Goal: Contribute content: Contribute content

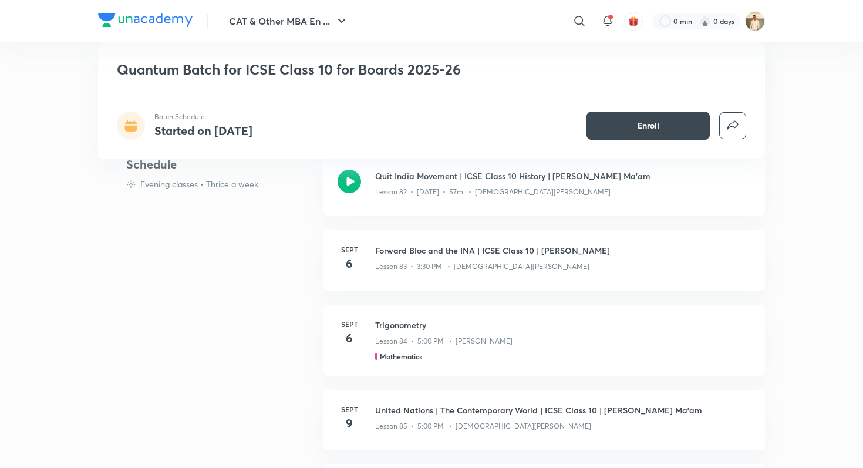
scroll to position [529, 0]
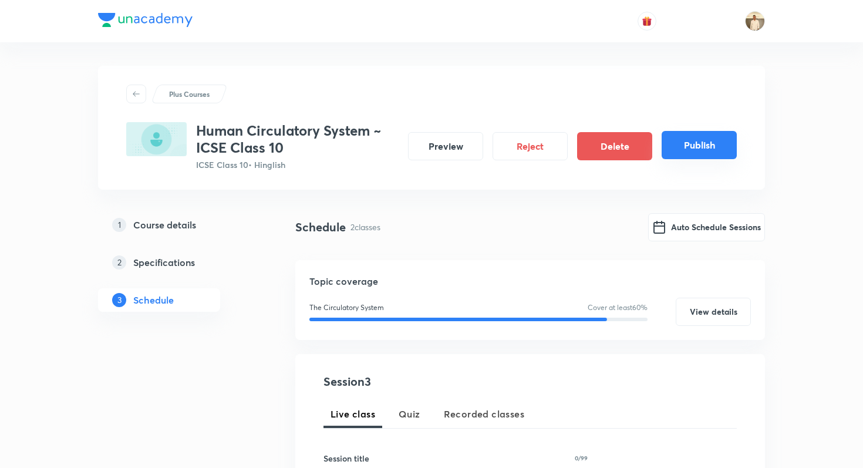
click at [689, 151] on button "Publish" at bounding box center [699, 145] width 75 height 28
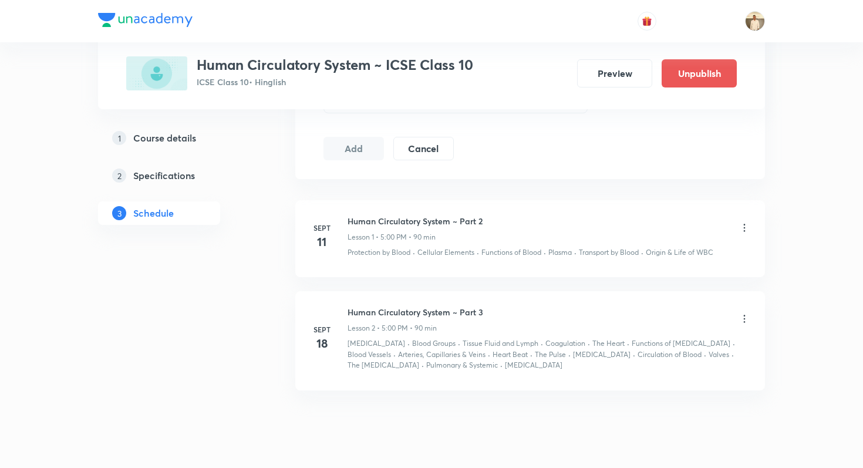
scroll to position [591, 0]
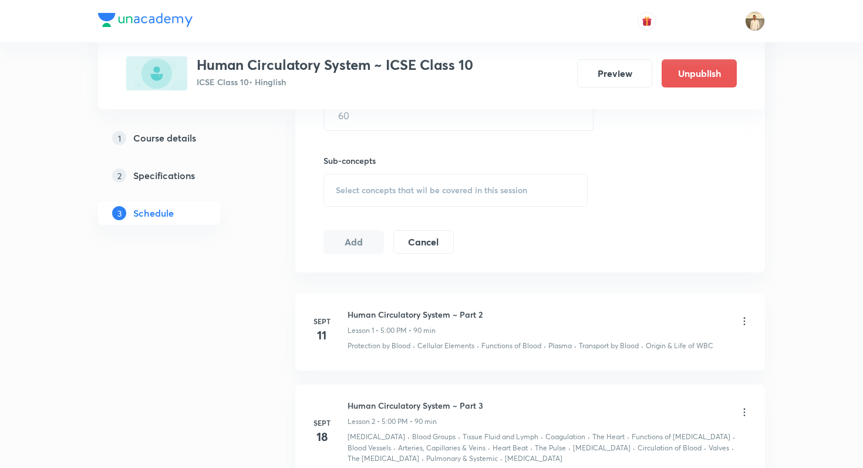
scroll to position [495, 0]
click at [447, 325] on div "Lesson 1 • 5:00 PM • 90 min" at bounding box center [415, 330] width 135 height 11
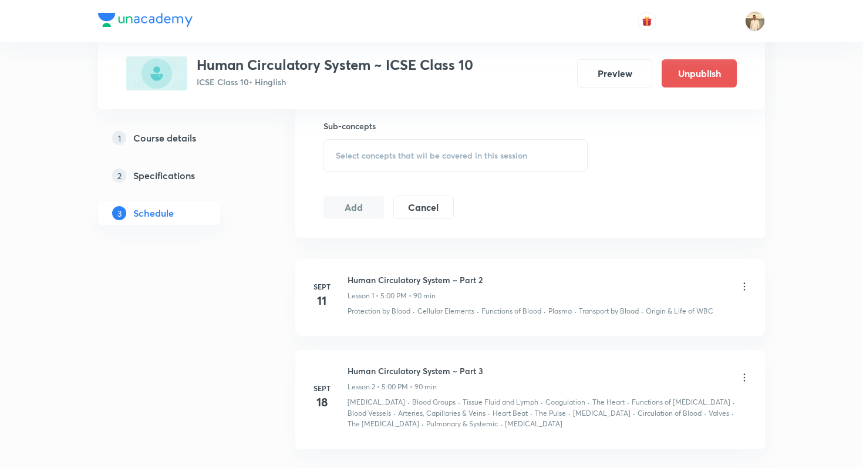
scroll to position [530, 0]
click at [736, 284] on div "Human Circulatory System ~ Part 2 Lesson 1 • 5:00 PM • 90 min" at bounding box center [549, 287] width 403 height 28
click at [738, 284] on icon at bounding box center [744, 286] width 12 height 12
click at [698, 312] on li "Edit" at bounding box center [685, 316] width 129 height 22
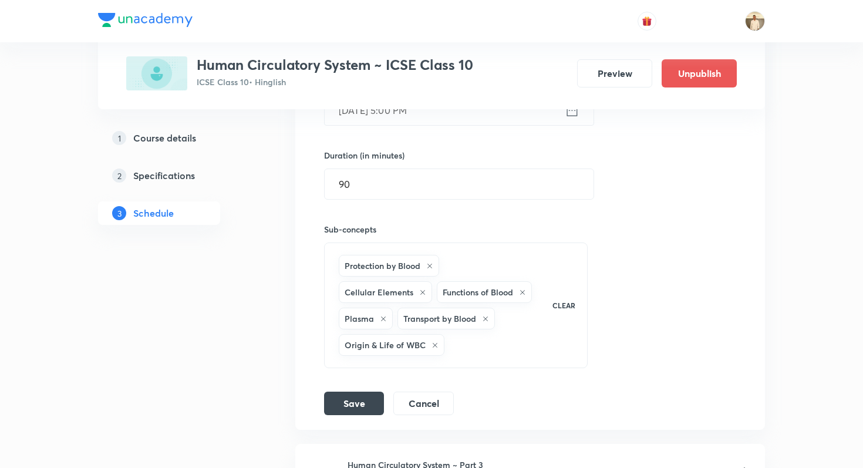
scroll to position [365, 0]
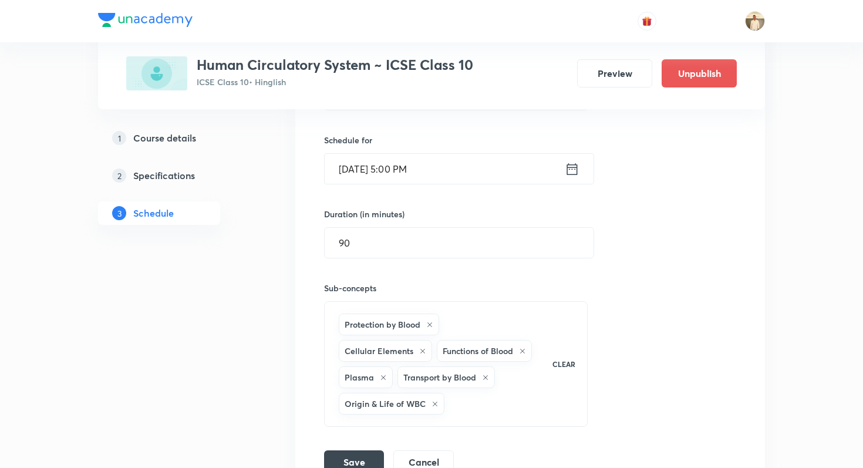
click at [571, 170] on icon at bounding box center [572, 169] width 15 height 16
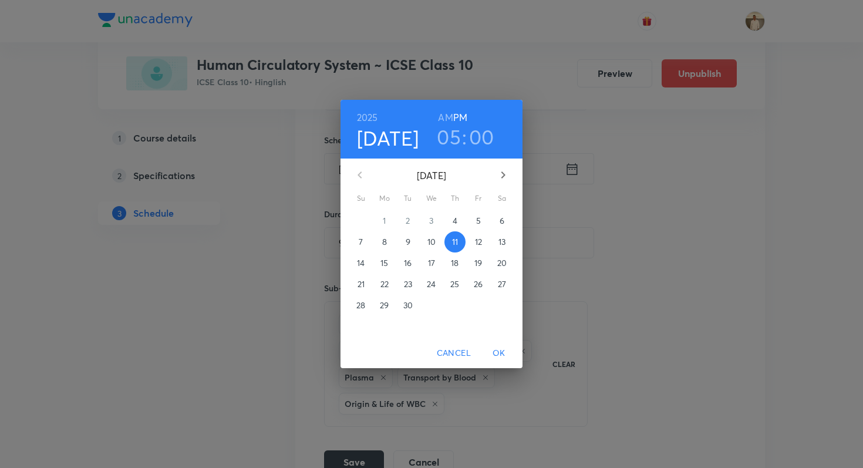
click at [456, 145] on h3 "05" at bounding box center [449, 136] width 24 height 25
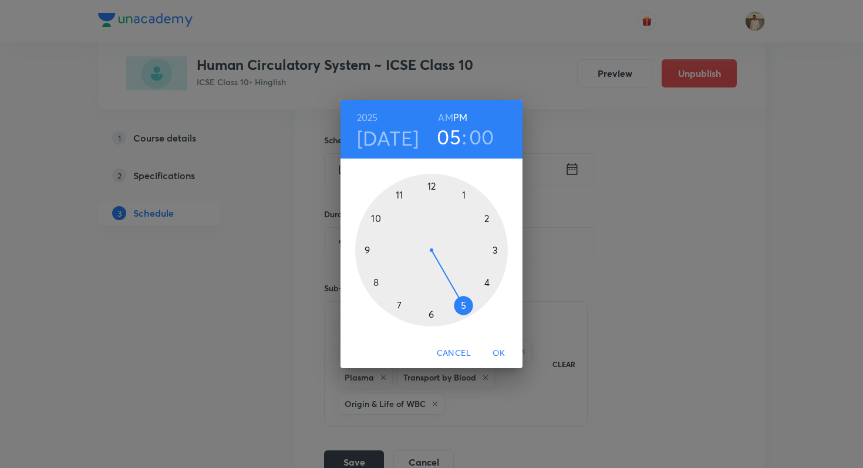
click at [463, 306] on div at bounding box center [431, 250] width 153 height 153
click at [470, 194] on div at bounding box center [431, 250] width 153 height 153
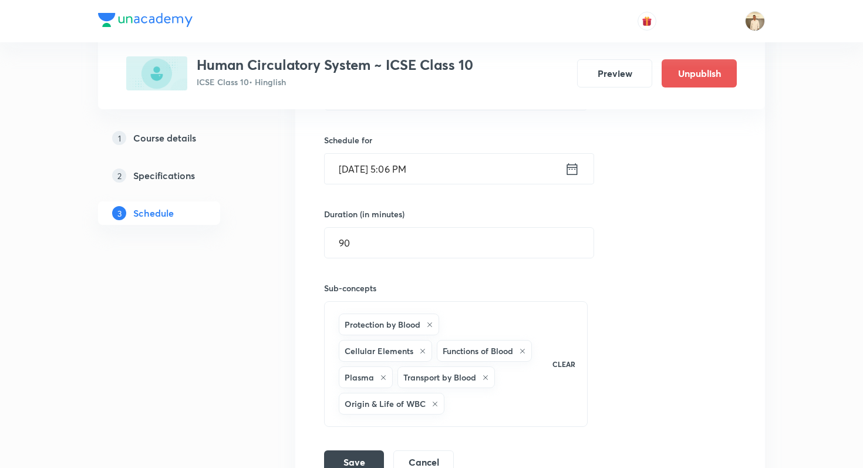
click at [570, 170] on icon at bounding box center [572, 169] width 15 height 16
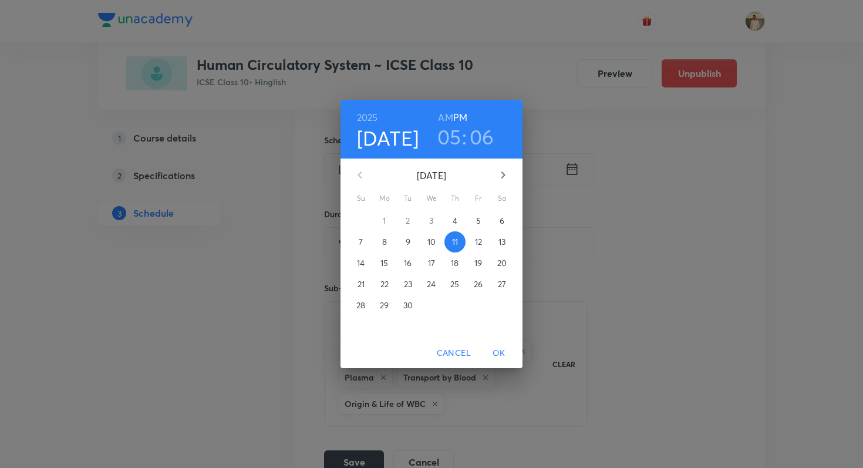
click at [483, 147] on h3 "06" at bounding box center [482, 136] width 25 height 25
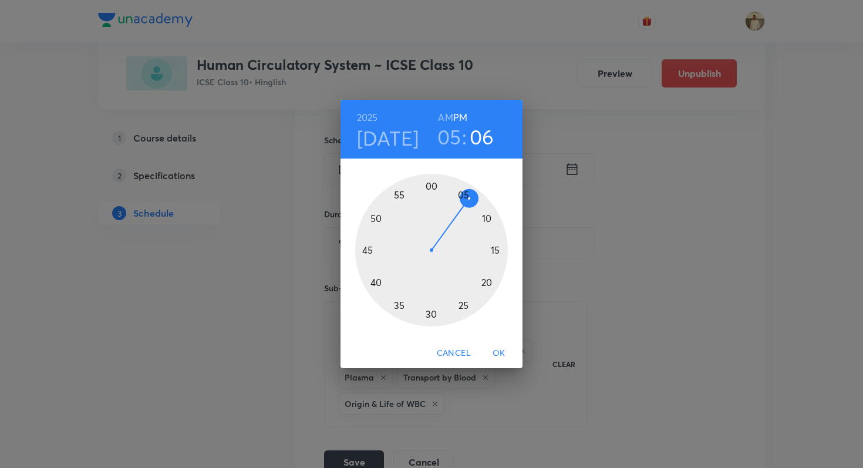
click at [462, 194] on div at bounding box center [431, 250] width 153 height 153
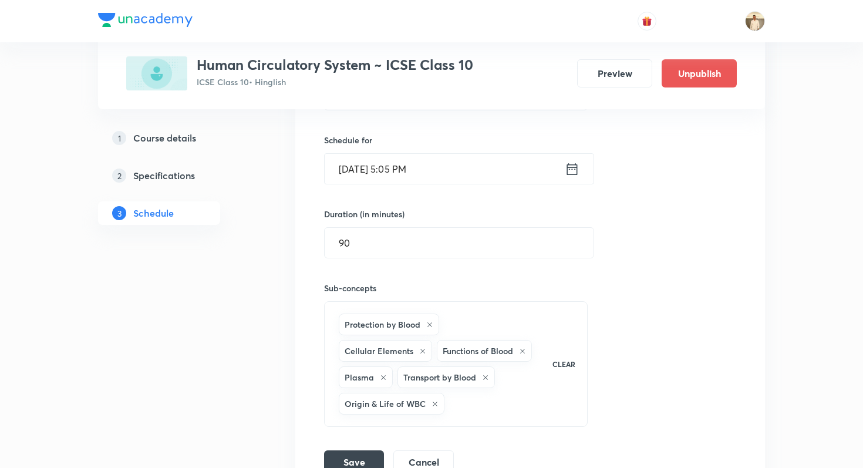
scroll to position [495, 0]
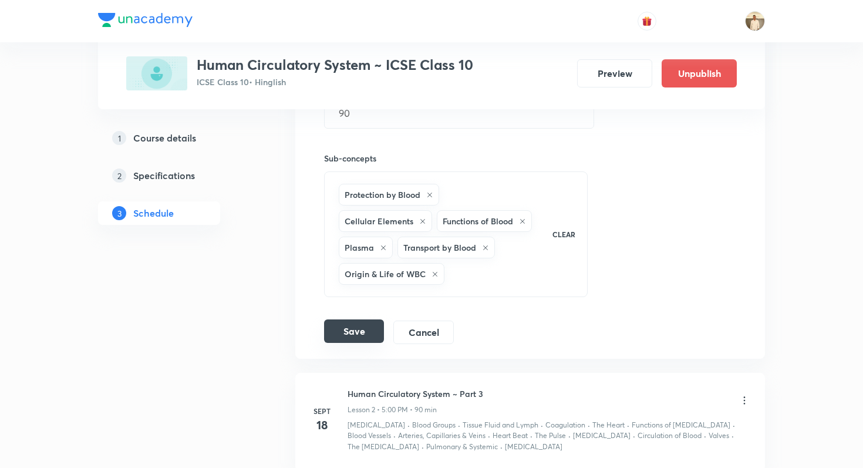
click at [355, 340] on button "Save" at bounding box center [354, 330] width 60 height 23
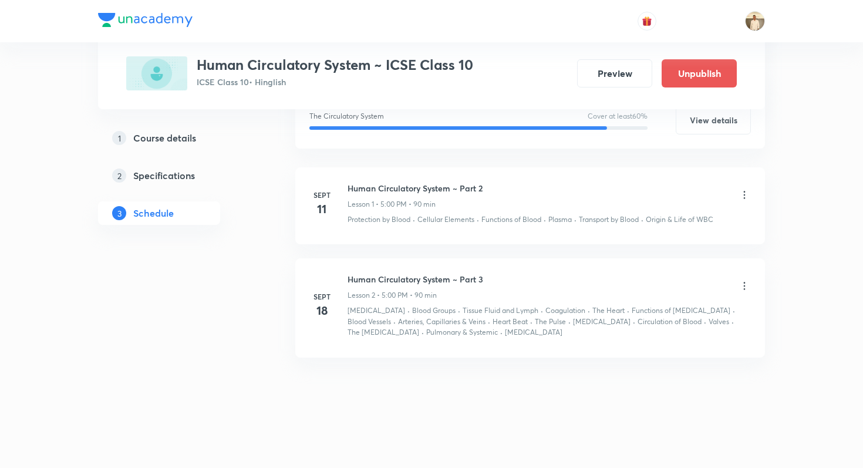
scroll to position [231, 0]
click at [744, 285] on icon at bounding box center [744, 287] width 12 height 12
click at [690, 315] on li "Edit" at bounding box center [685, 316] width 129 height 22
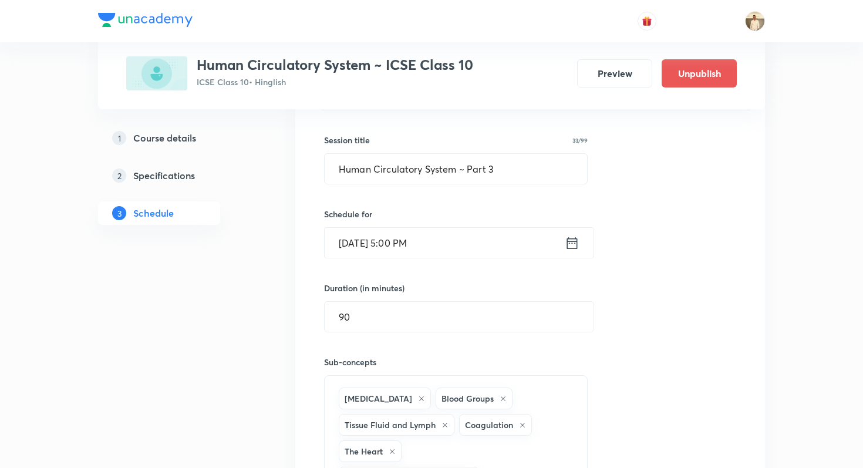
scroll to position [373, 0]
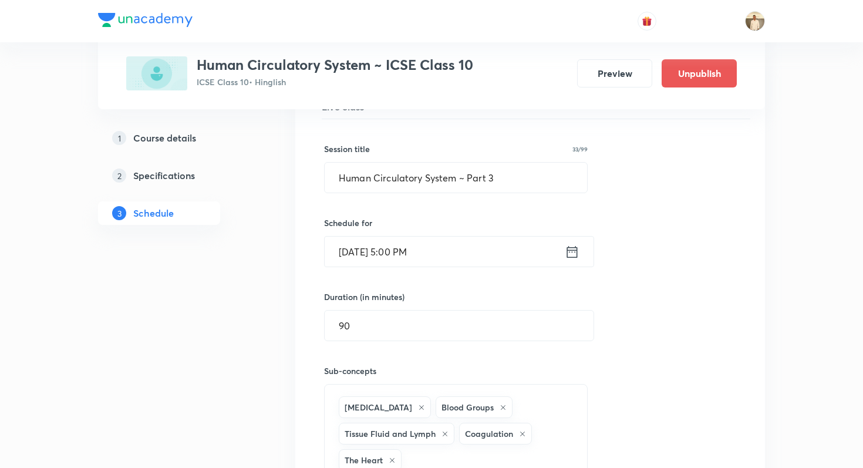
click at [577, 250] on icon at bounding box center [572, 252] width 11 height 12
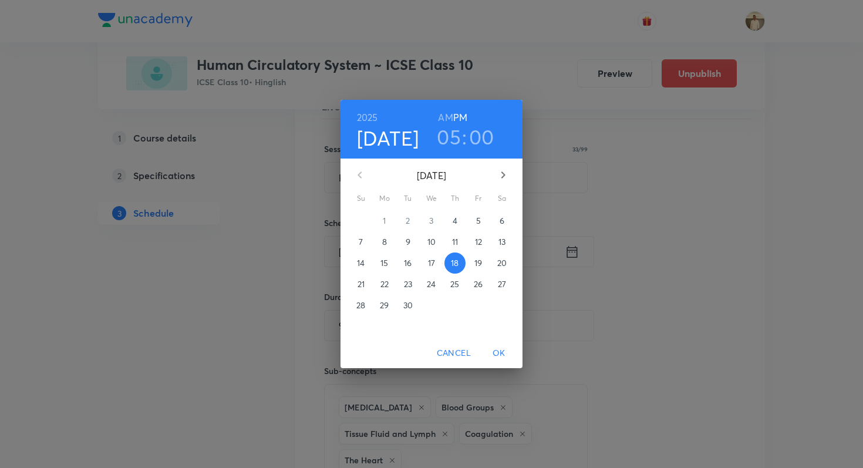
click at [469, 132] on h3 "00" at bounding box center [481, 136] width 25 height 25
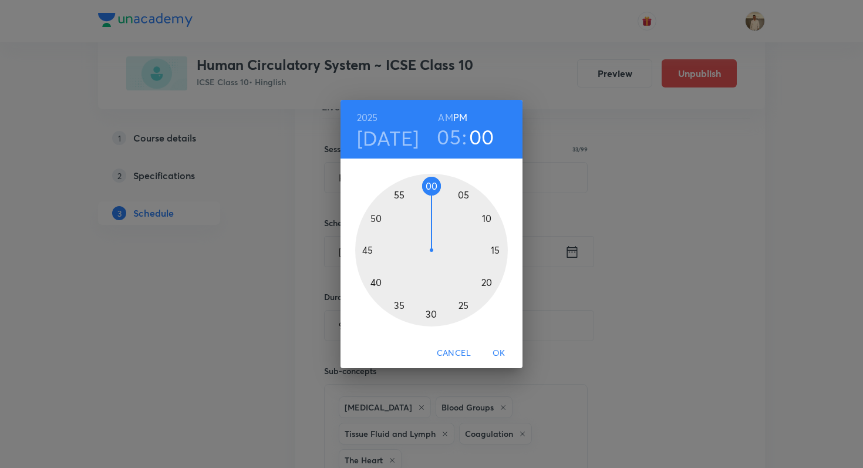
click at [461, 195] on div at bounding box center [431, 250] width 153 height 153
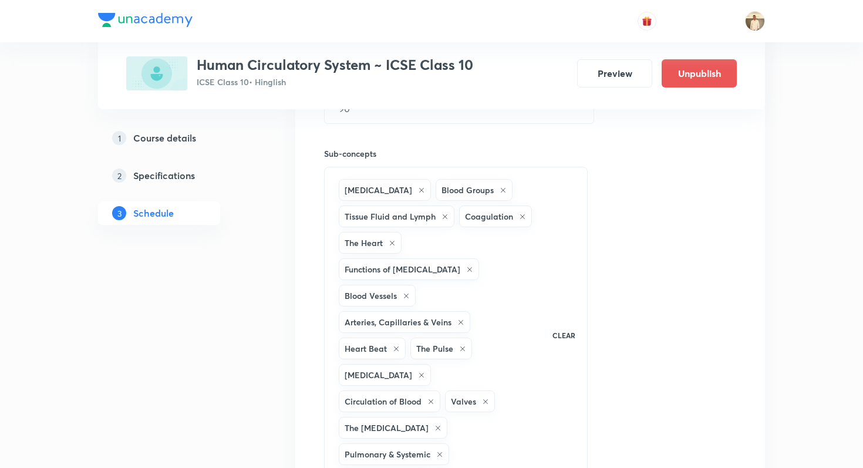
scroll to position [746, 0]
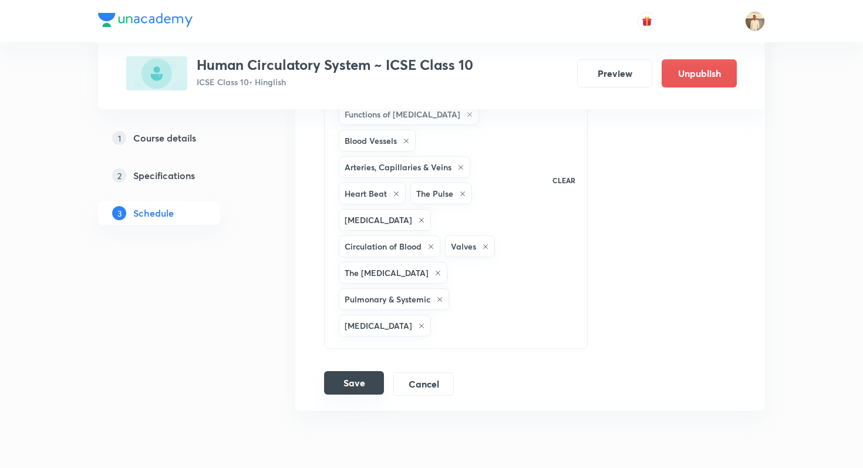
click at [371, 371] on button "Save" at bounding box center [354, 382] width 60 height 23
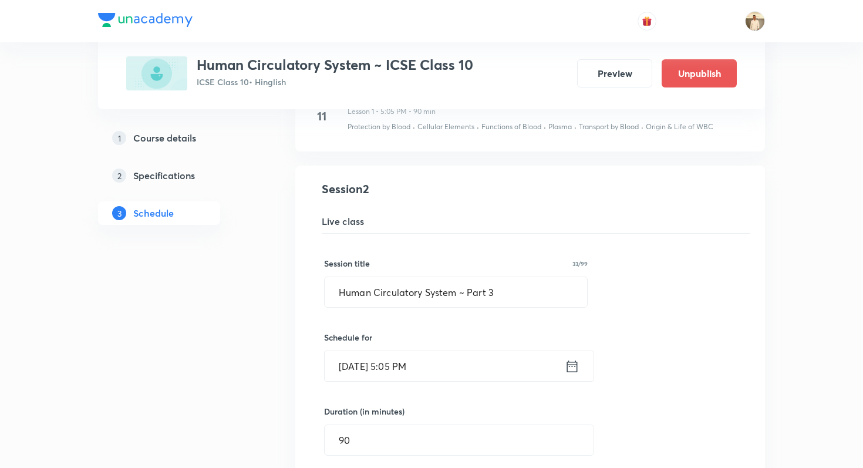
scroll to position [231, 0]
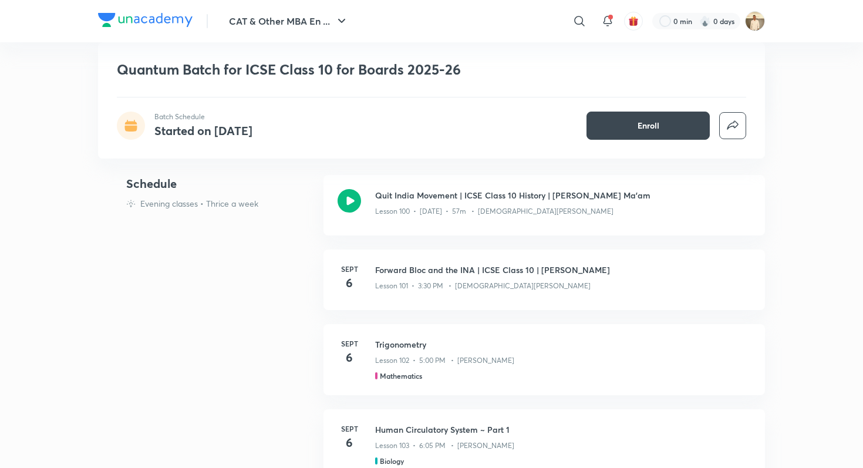
scroll to position [522, 0]
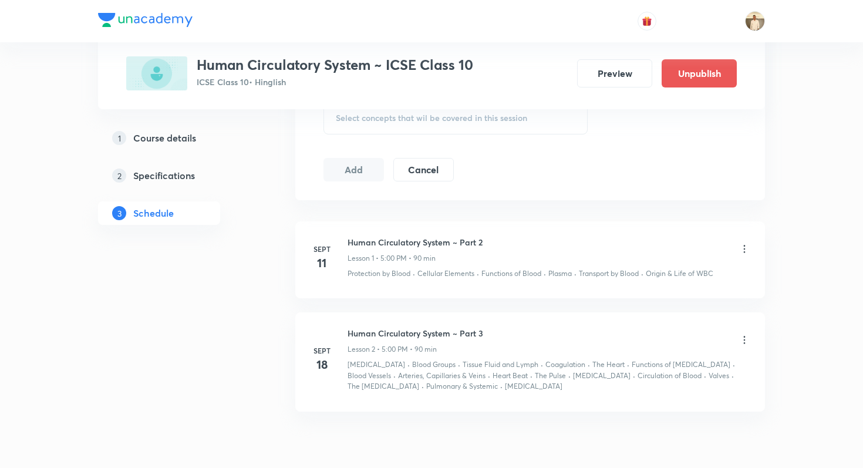
scroll to position [580, 0]
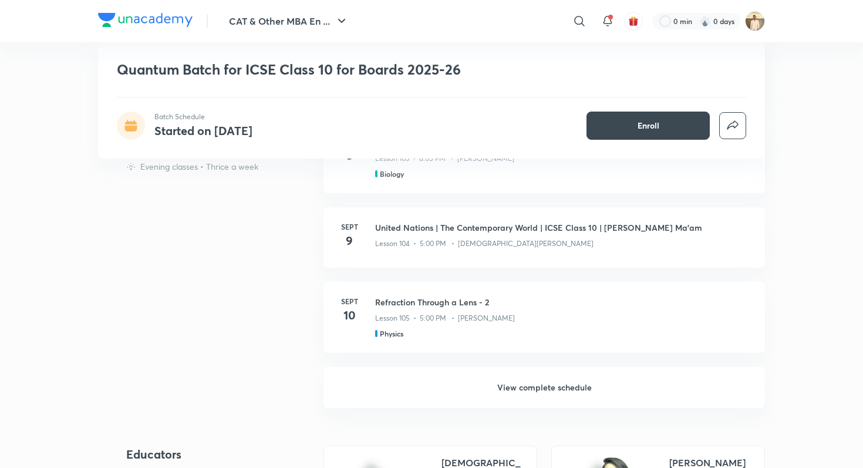
scroll to position [830, 0]
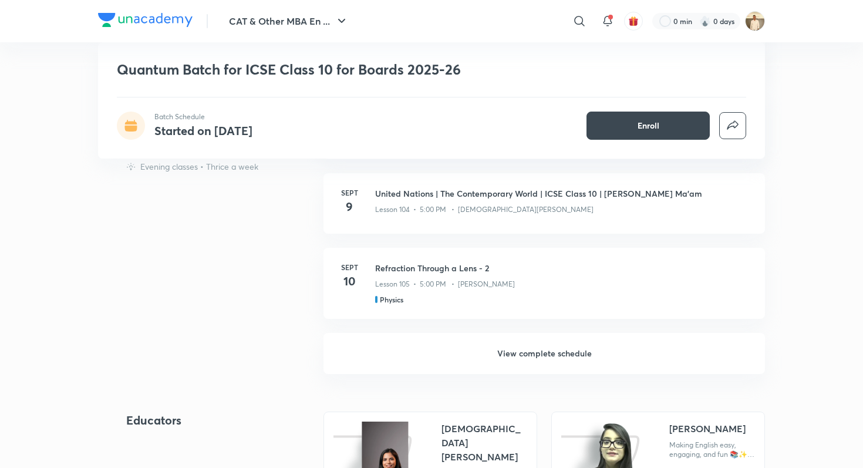
click at [487, 359] on h6 "View complete schedule" at bounding box center [543, 353] width 441 height 41
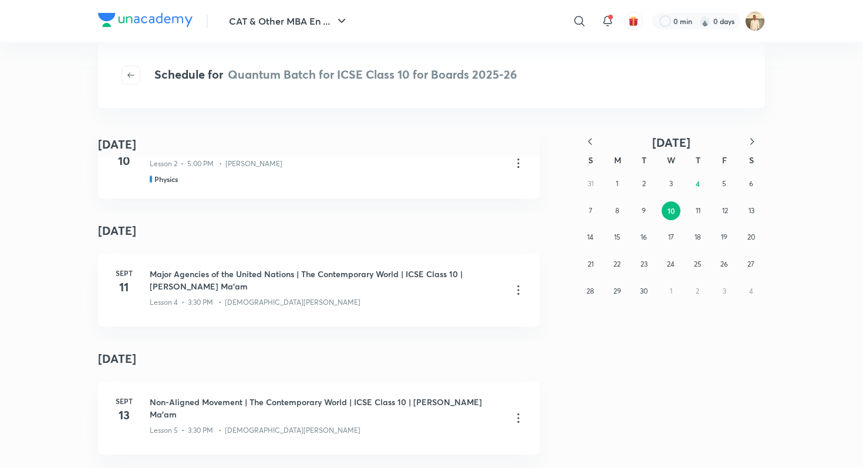
scroll to position [2353, 0]
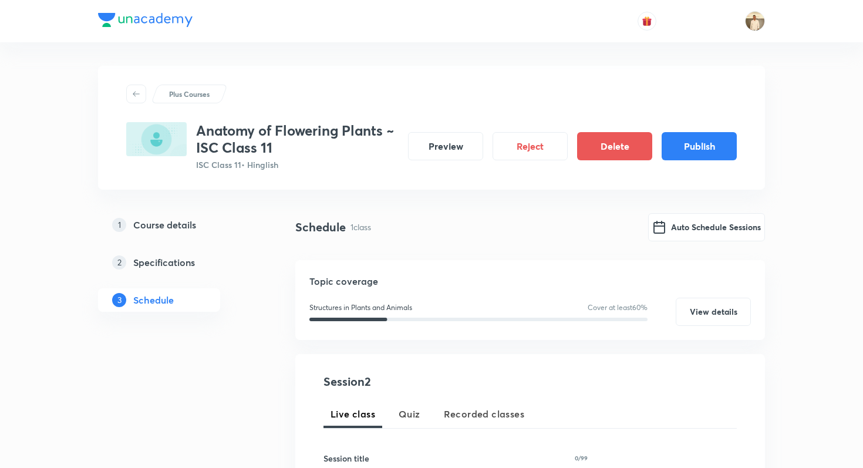
click at [703, 160] on div "Preview Reject Delete Publish" at bounding box center [568, 146] width 338 height 28
click at [701, 146] on button "Publish" at bounding box center [699, 145] width 75 height 28
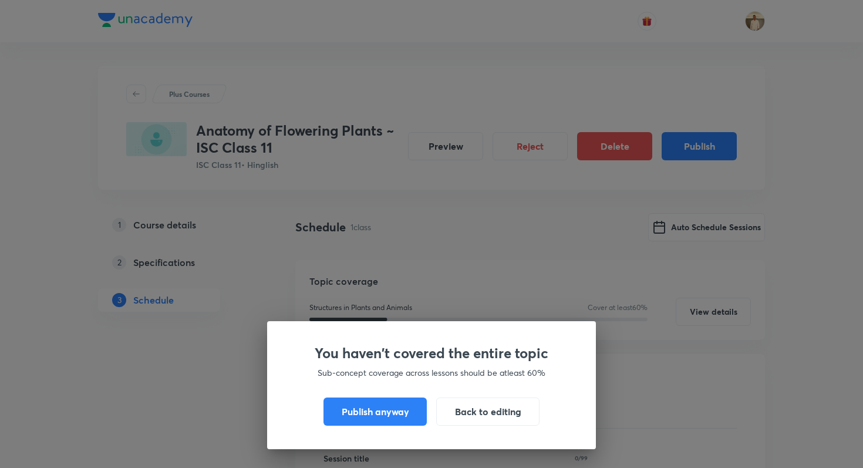
click at [364, 395] on div "You haven't covered the entire topic Sub-concept coverage across lessons should…" at bounding box center [431, 385] width 329 height 128
click at [365, 409] on button "Publish anyway" at bounding box center [374, 410] width 103 height 28
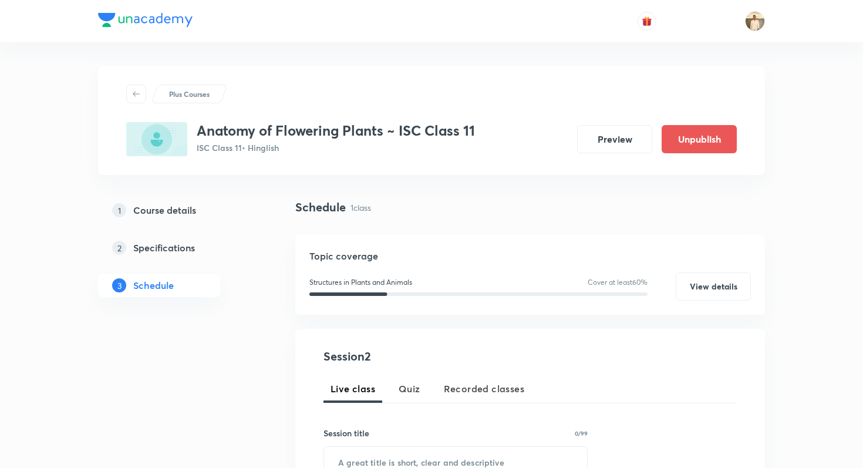
click at [254, 37] on div at bounding box center [431, 21] width 667 height 42
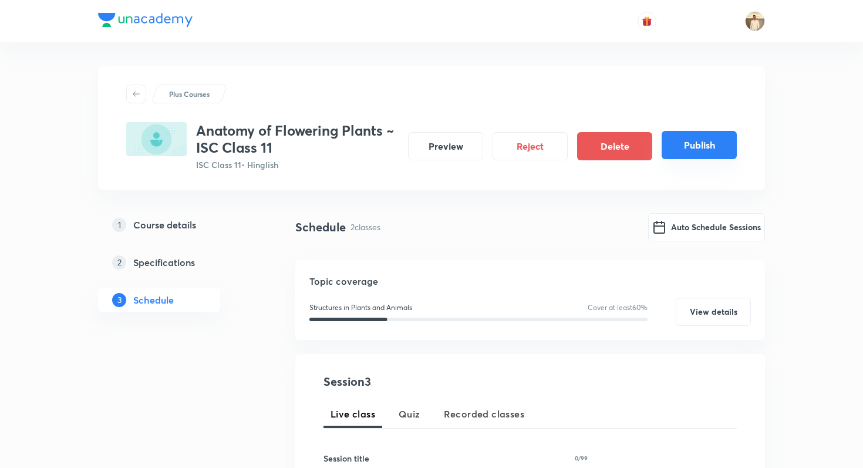
click at [700, 140] on button "Publish" at bounding box center [699, 145] width 75 height 28
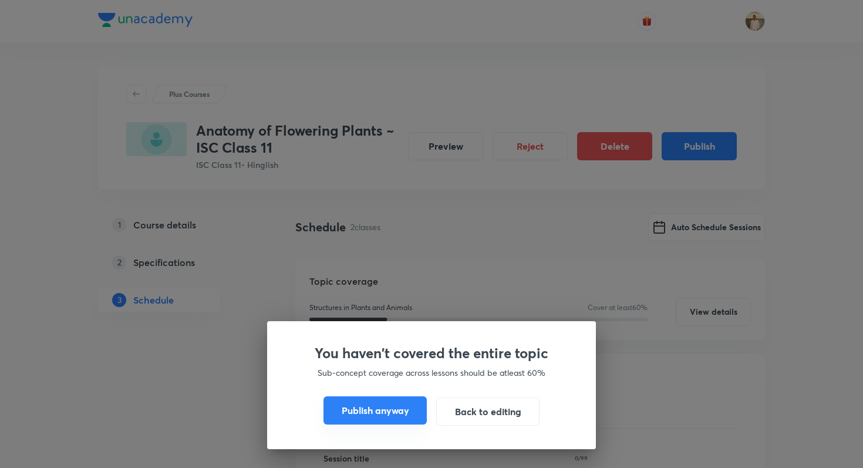
click at [415, 407] on button "Publish anyway" at bounding box center [374, 410] width 103 height 28
